Goal: Navigation & Orientation: Understand site structure

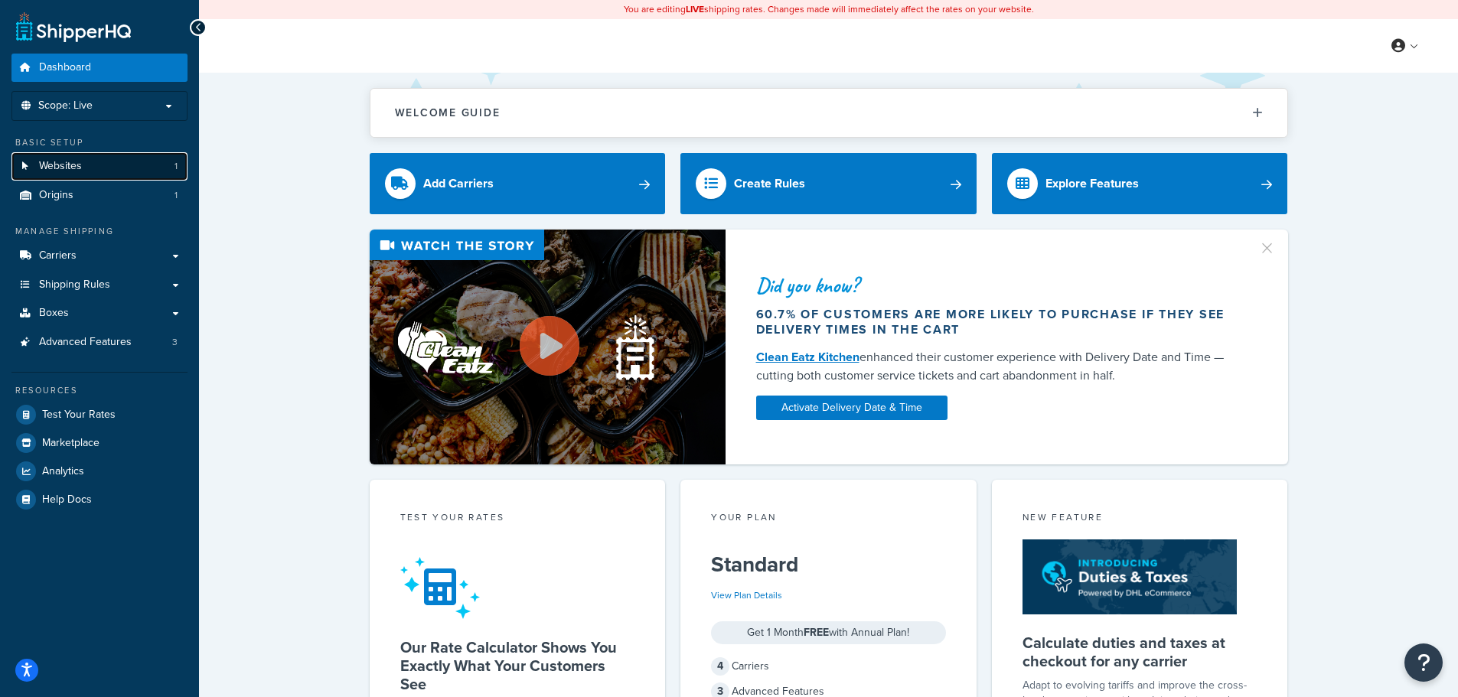
click at [54, 169] on span "Websites" at bounding box center [60, 166] width 43 height 13
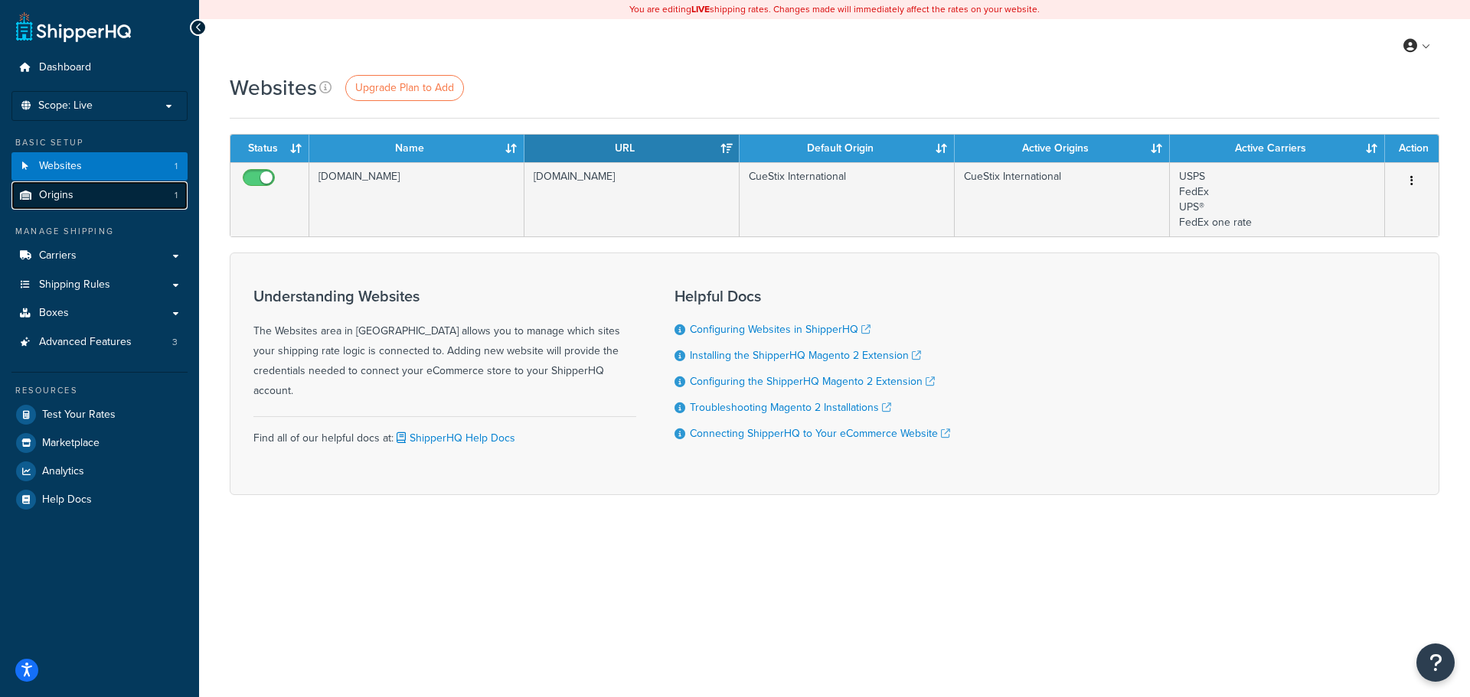
click at [57, 191] on span "Origins" at bounding box center [56, 195] width 34 height 13
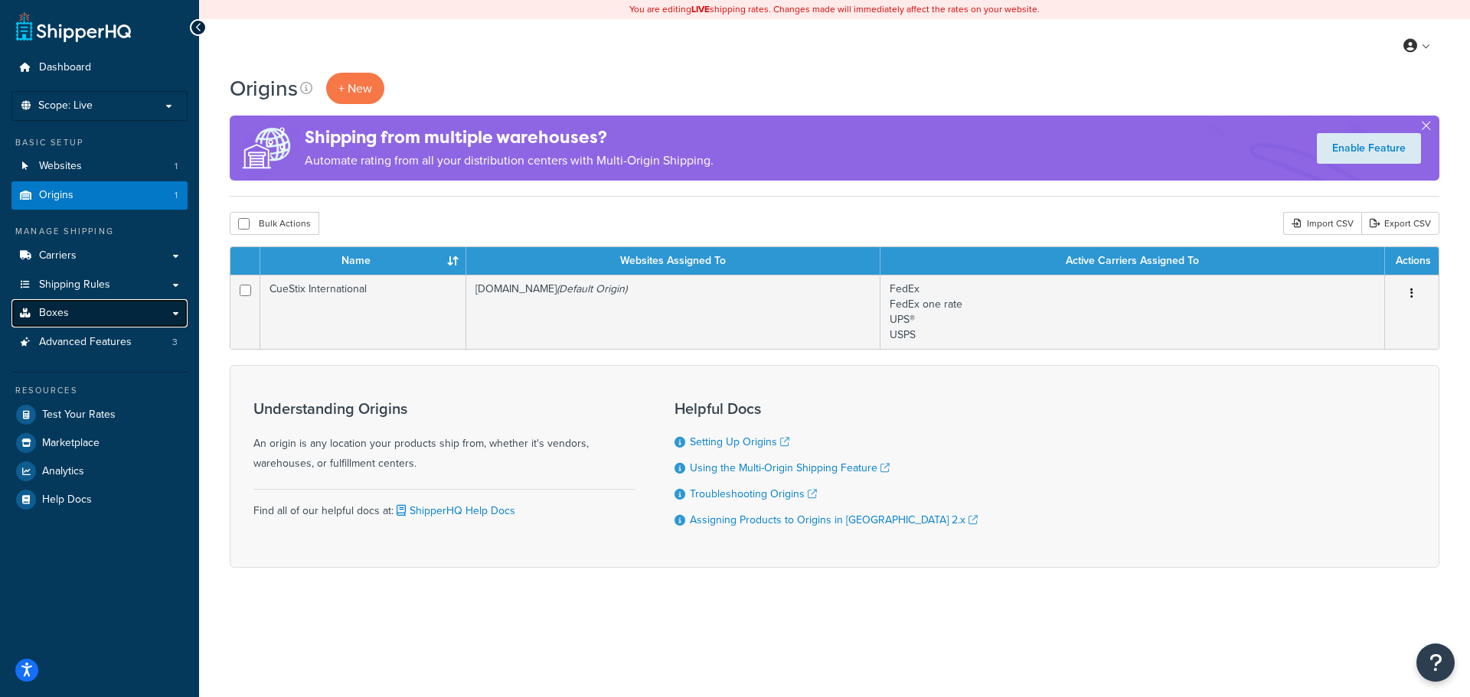
click at [57, 307] on span "Boxes" at bounding box center [54, 313] width 30 height 13
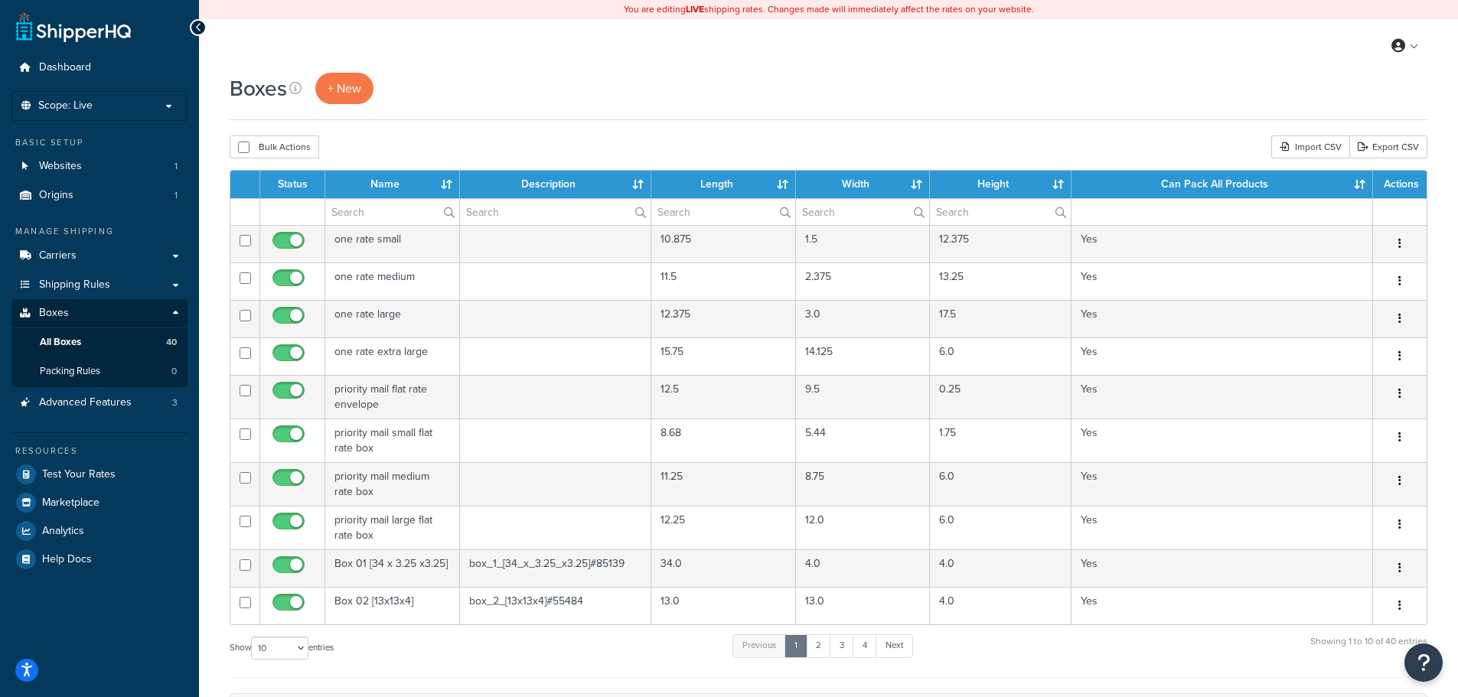
click at [676, 139] on div "Bulk Actions Duplicate Delete Import CSV Export CSV" at bounding box center [829, 146] width 1198 height 23
